Goal: Task Accomplishment & Management: Complete application form

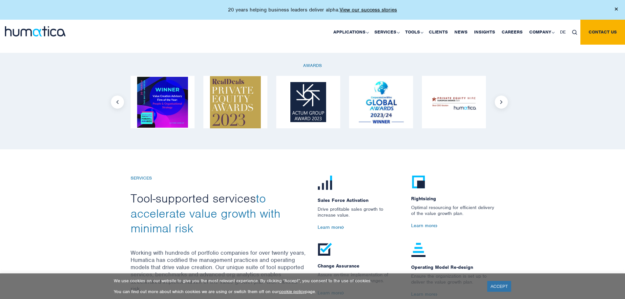
scroll to position [722, 0]
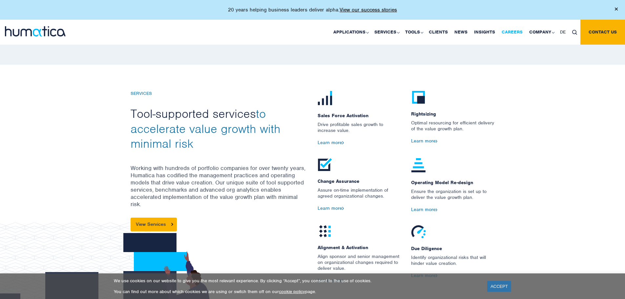
click at [510, 32] on link "Careers" at bounding box center [512, 32] width 28 height 25
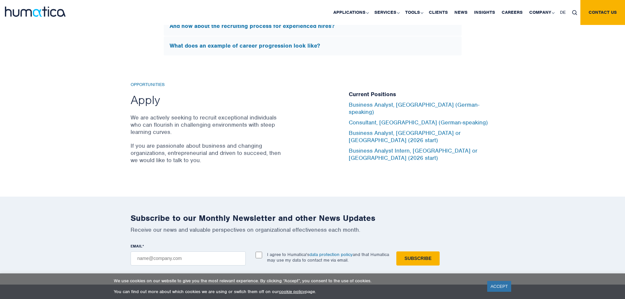
scroll to position [2132, 0]
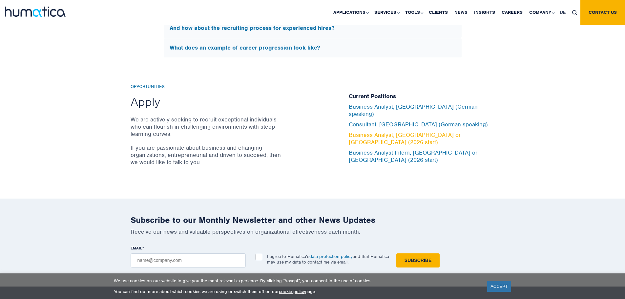
click at [404, 137] on link "Business Analyst, [GEOGRAPHIC_DATA] or [GEOGRAPHIC_DATA] (2026 start)" at bounding box center [405, 138] width 112 height 14
